Goal: Information Seeking & Learning: Learn about a topic

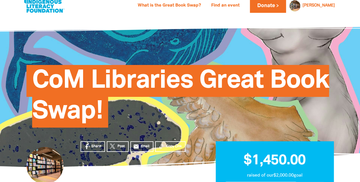
scroll to position [9, 0]
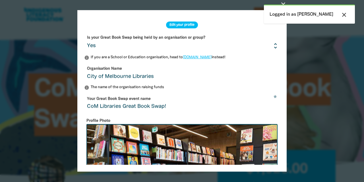
select select "Yes"
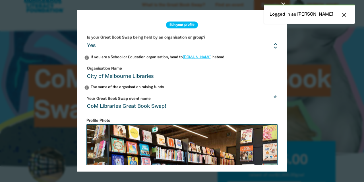
click at [344, 13] on icon "close" at bounding box center [344, 14] width 7 height 7
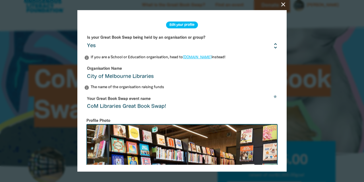
click at [284, 4] on icon "close" at bounding box center [283, 4] width 7 height 7
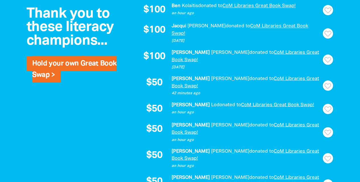
scroll to position [491, 0]
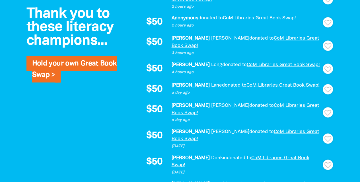
scroll to position [479, 0]
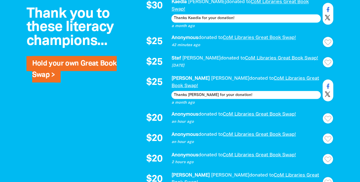
scroll to position [518, 0]
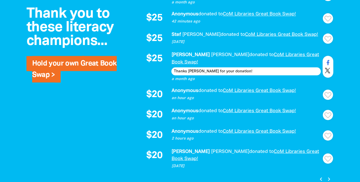
click at [321, 175] on icon "chevron_left" at bounding box center [320, 178] width 7 height 7
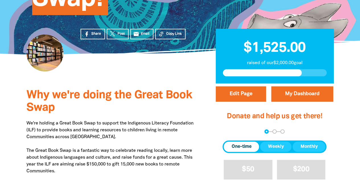
scroll to position [121, 0]
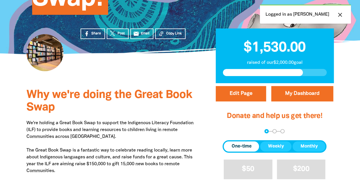
select select "Yes"
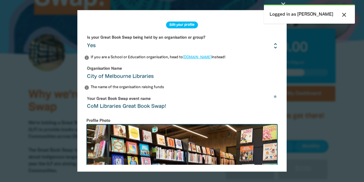
click at [348, 15] on button "close" at bounding box center [344, 14] width 10 height 7
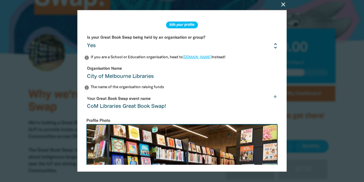
click at [281, 4] on icon "close" at bounding box center [283, 4] width 7 height 7
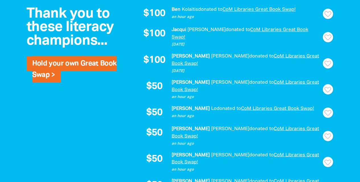
scroll to position [488, 0]
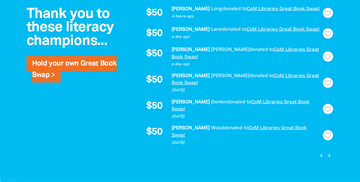
scroll to position [539, 0]
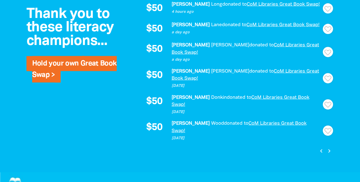
click at [330, 147] on icon "chevron_right" at bounding box center [329, 150] width 7 height 7
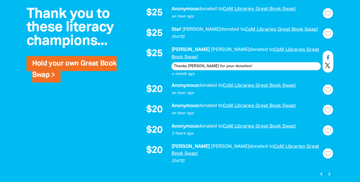
scroll to position [524, 0]
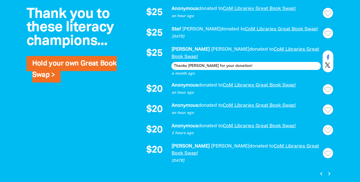
click at [330, 170] on icon "chevron_right" at bounding box center [329, 173] width 7 height 7
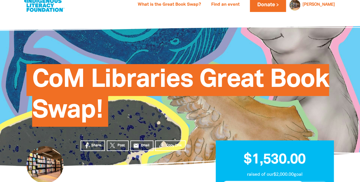
scroll to position [10, 0]
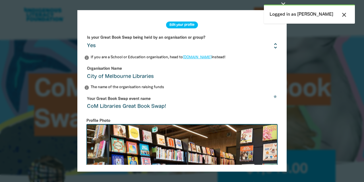
select select "Yes"
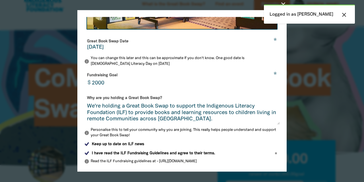
click at [345, 14] on icon "close" at bounding box center [344, 14] width 7 height 7
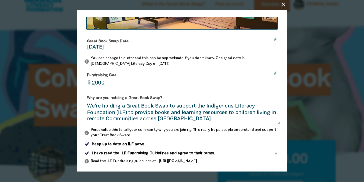
click at [283, 3] on icon "close" at bounding box center [283, 4] width 7 height 7
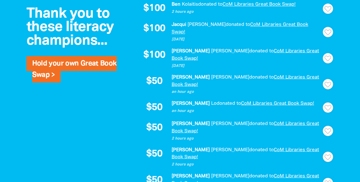
scroll to position [492, 0]
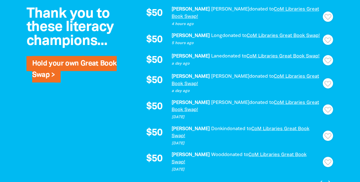
scroll to position [509, 0]
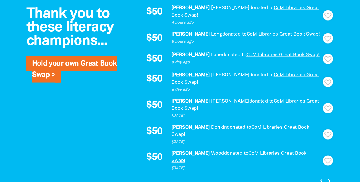
click at [328, 177] on icon "chevron_right" at bounding box center [329, 180] width 7 height 7
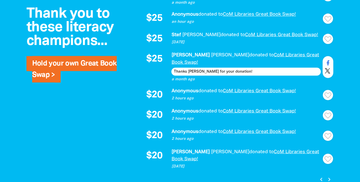
scroll to position [518, 0]
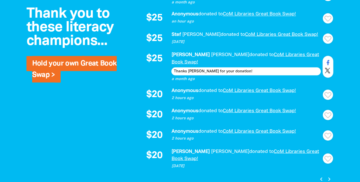
click at [330, 175] on icon "chevron_right" at bounding box center [329, 178] width 7 height 7
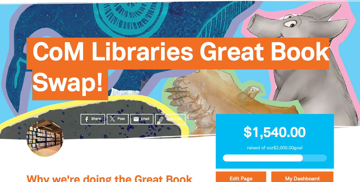
scroll to position [0, 0]
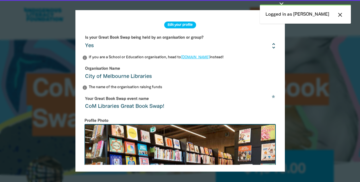
select select "Yes"
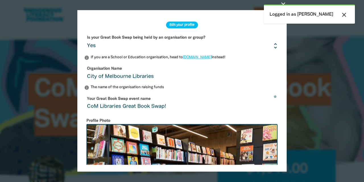
click at [347, 15] on button "close" at bounding box center [344, 14] width 10 height 7
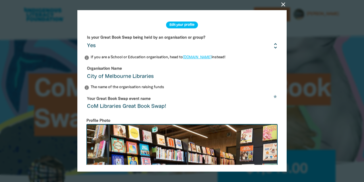
click at [284, 5] on icon "close" at bounding box center [283, 4] width 7 height 7
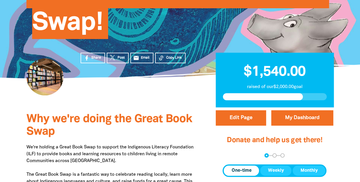
scroll to position [92, 0]
